Goal: Task Accomplishment & Management: Complete application form

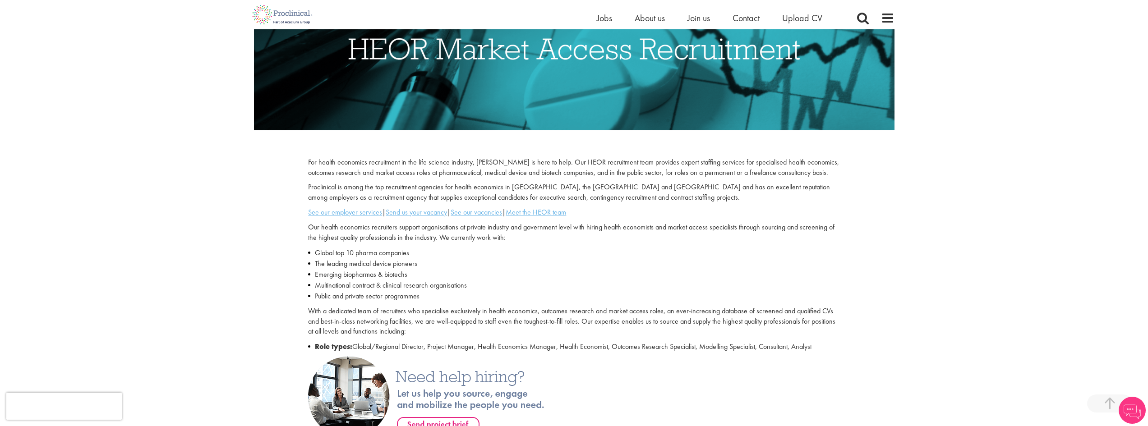
scroll to position [180, 0]
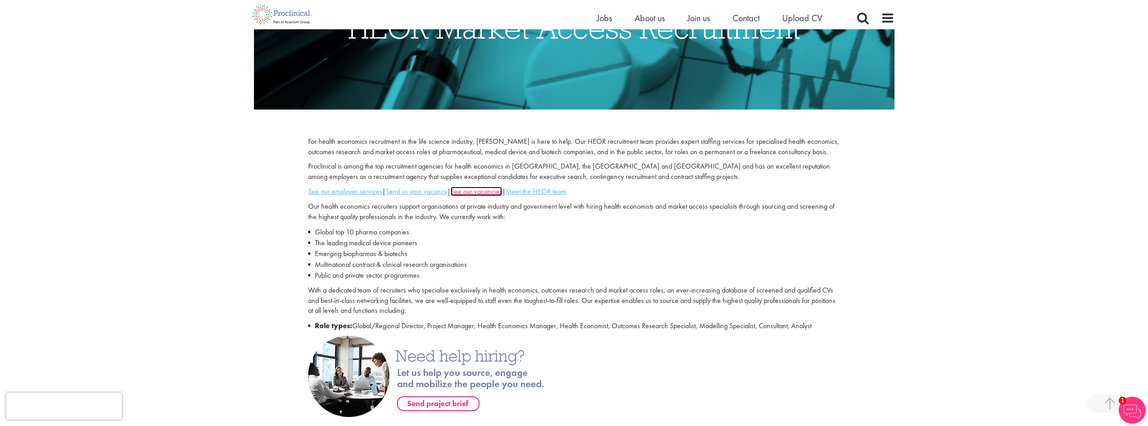
click at [489, 190] on u "See our vacancies" at bounding box center [476, 191] width 51 height 9
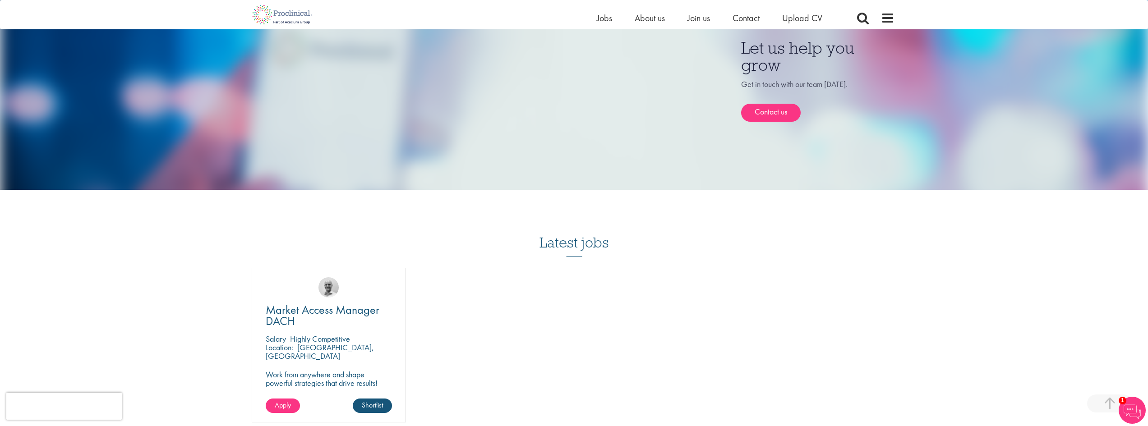
scroll to position [767, 0]
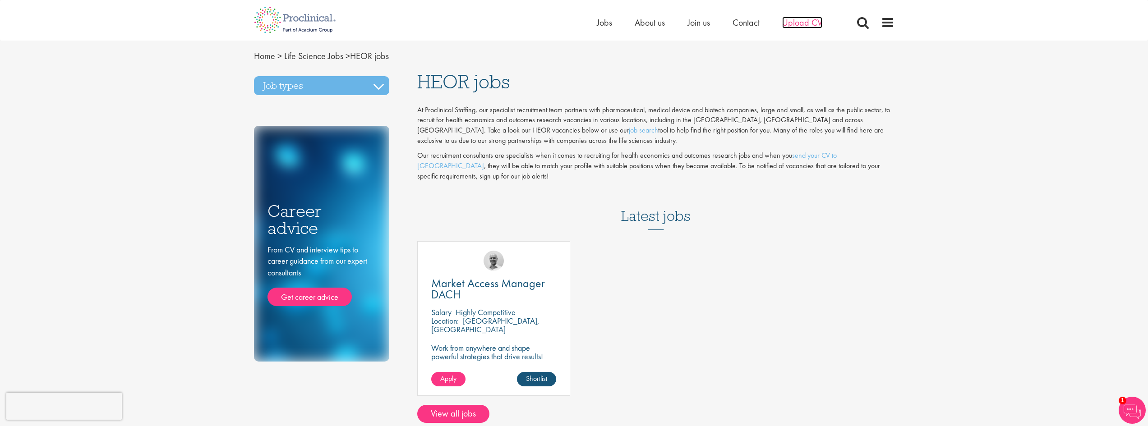
click at [803, 21] on span "Upload CV" at bounding box center [802, 23] width 40 height 12
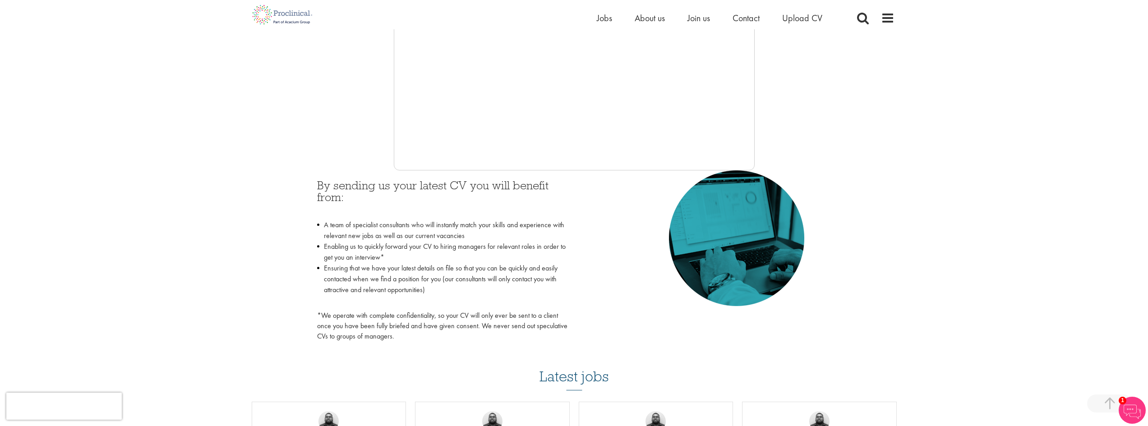
scroll to position [271, 0]
